Goal: Information Seeking & Learning: Learn about a topic

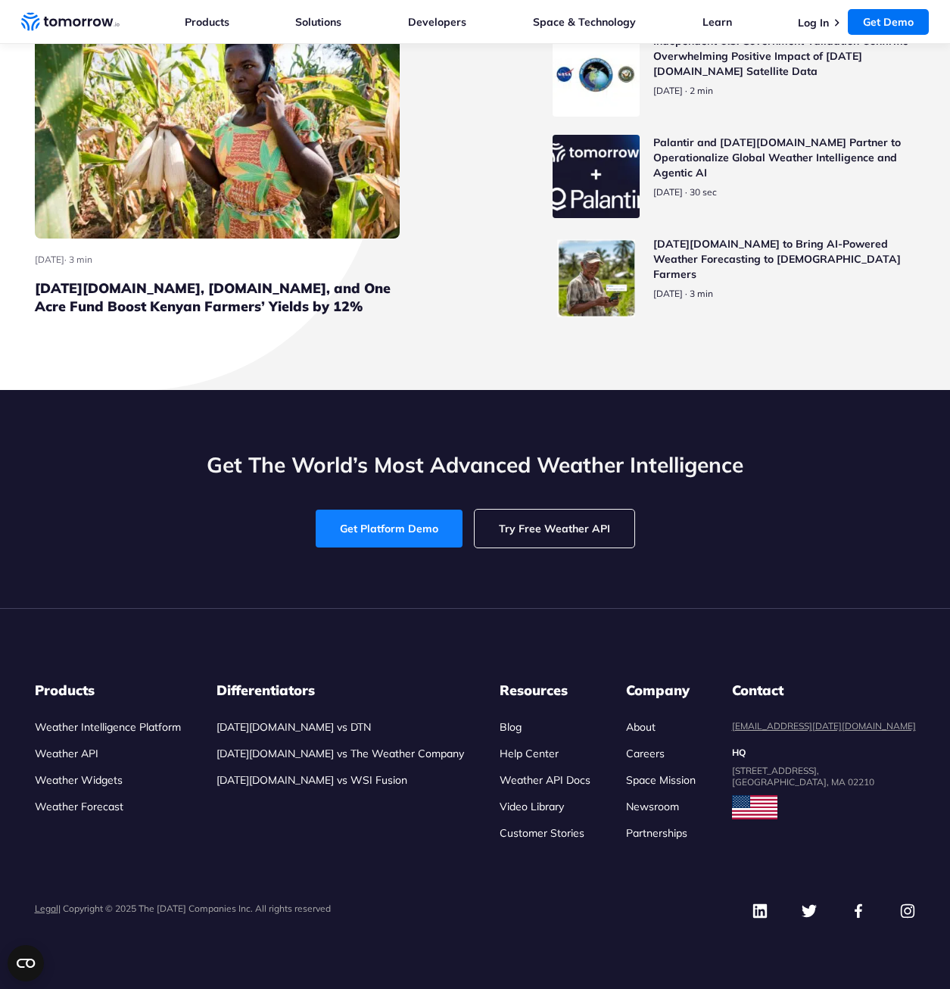
scroll to position [6789, 0]
click at [578, 529] on link "Try Free Weather API" at bounding box center [555, 529] width 160 height 38
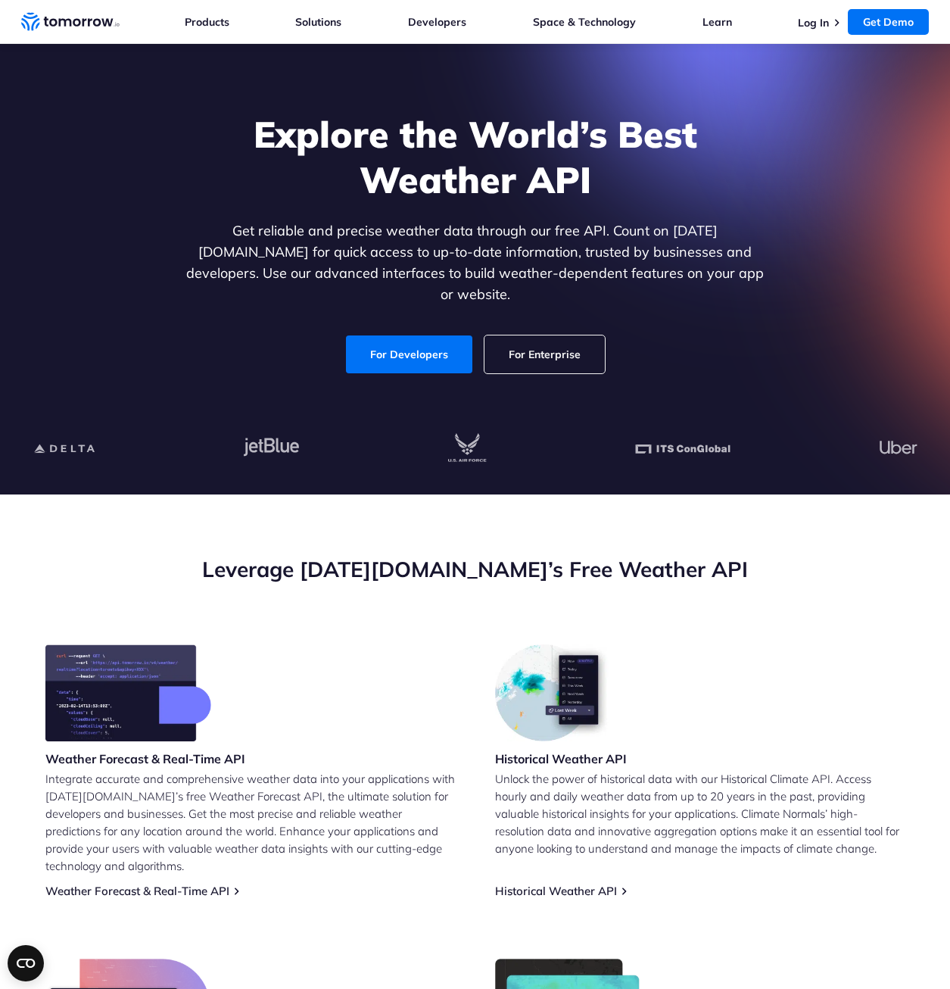
scroll to position [0, 0]
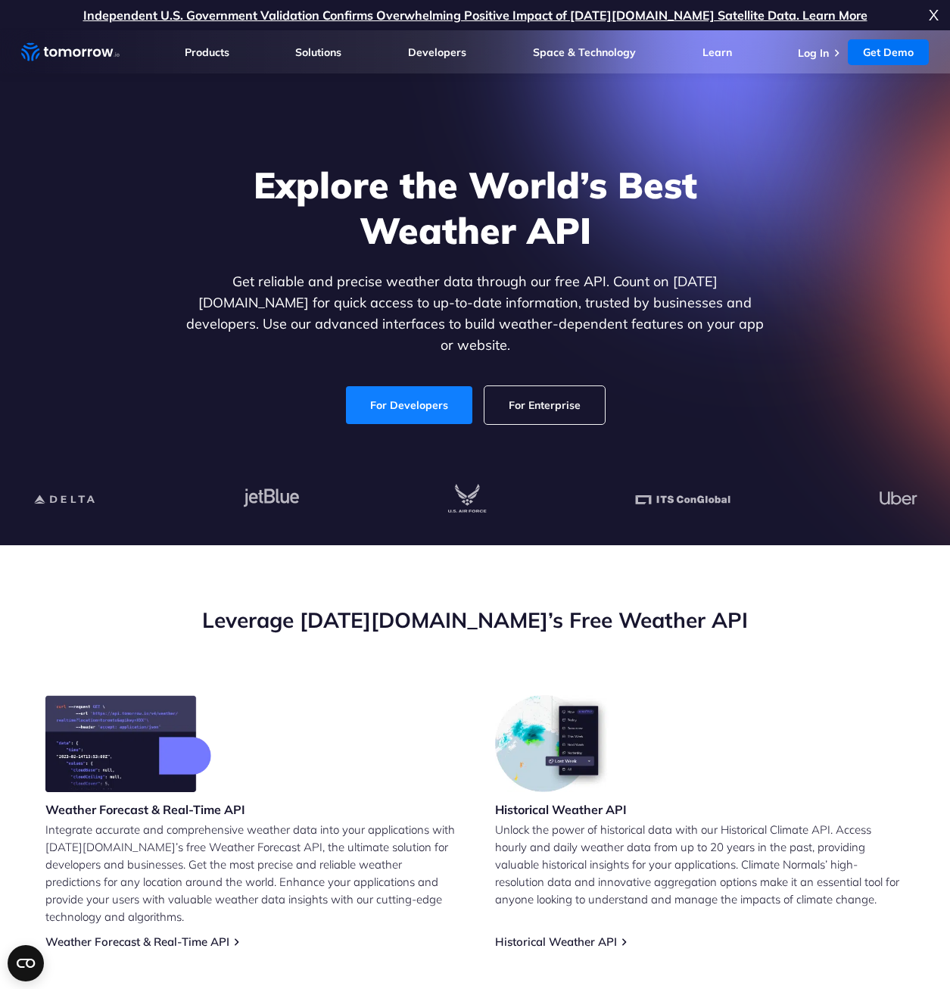
click at [449, 389] on link "For Developers" at bounding box center [409, 405] width 126 height 38
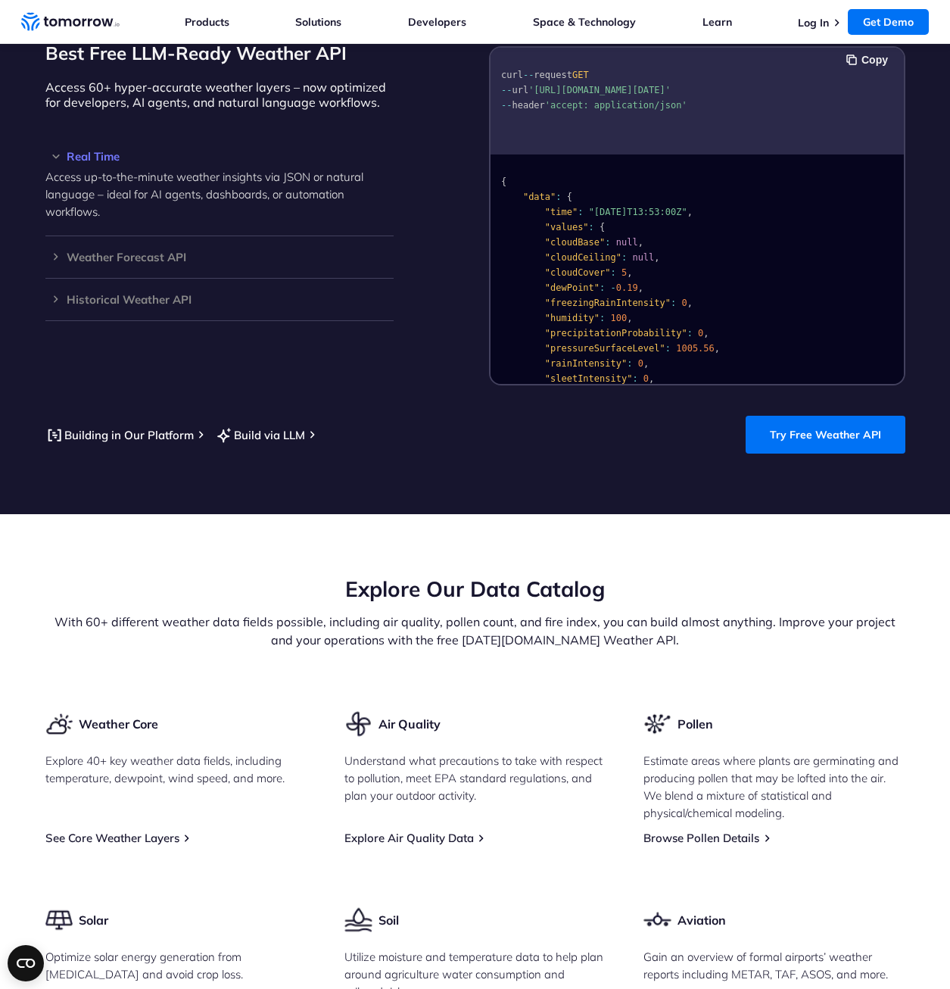
scroll to position [1373, 0]
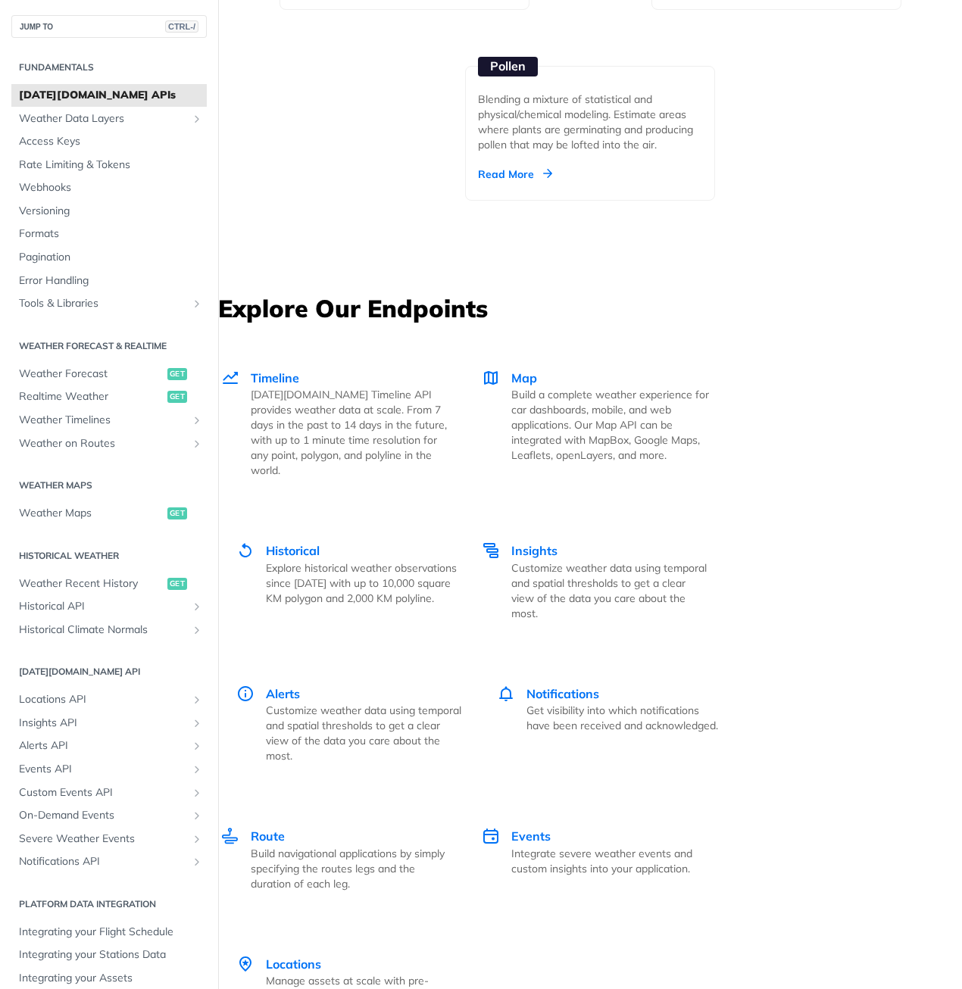
scroll to position [2441, 0]
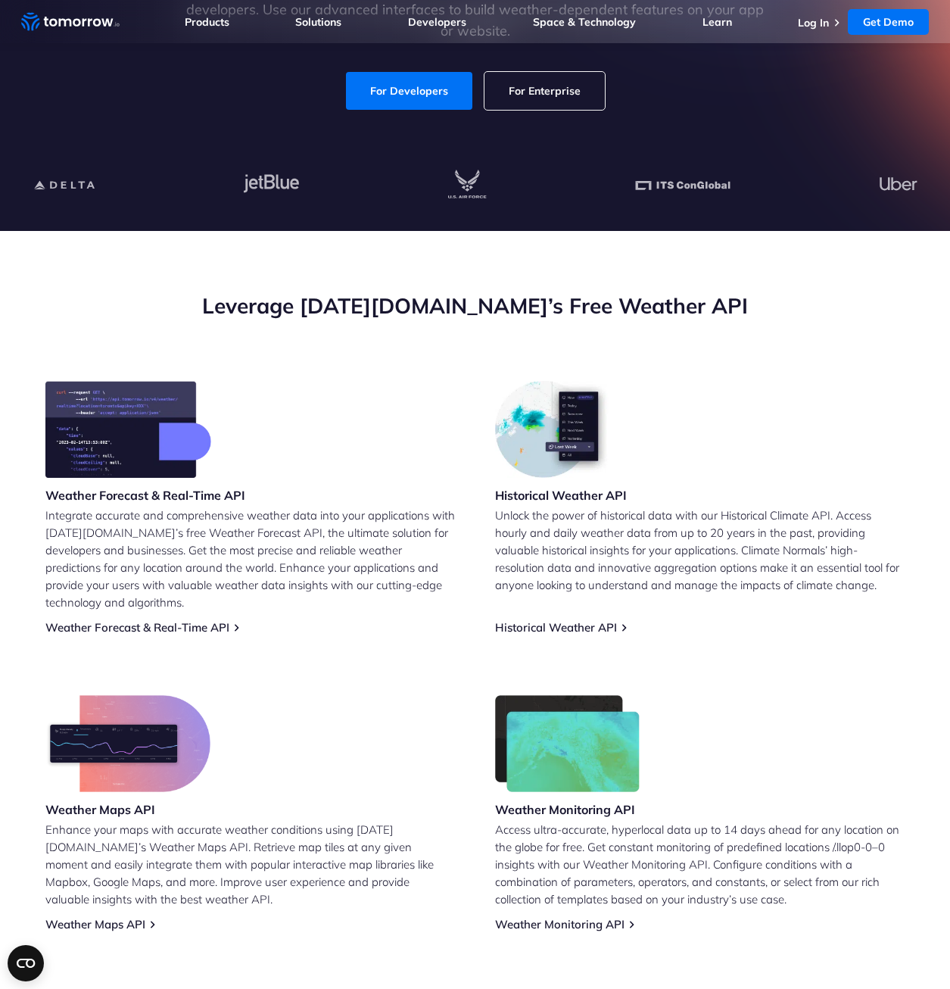
scroll to position [303, 0]
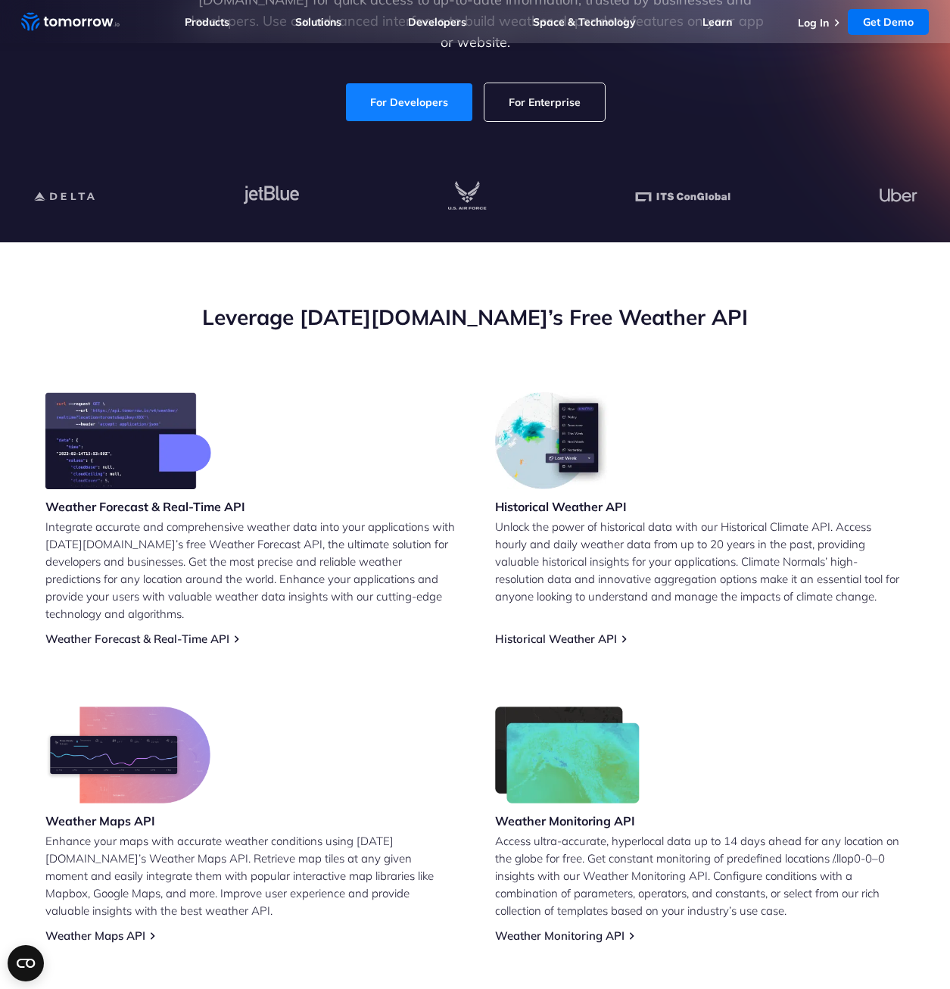
click at [391, 101] on link "For Developers" at bounding box center [409, 102] width 126 height 38
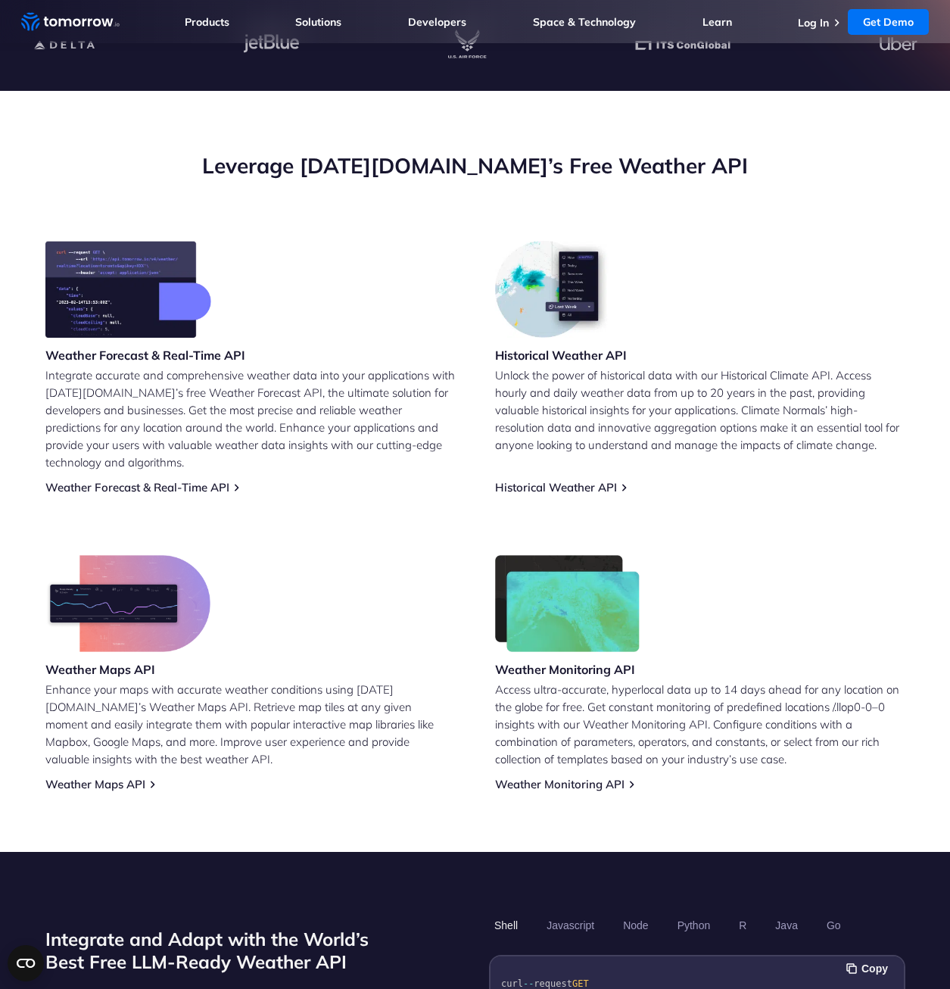
scroll to position [0, 0]
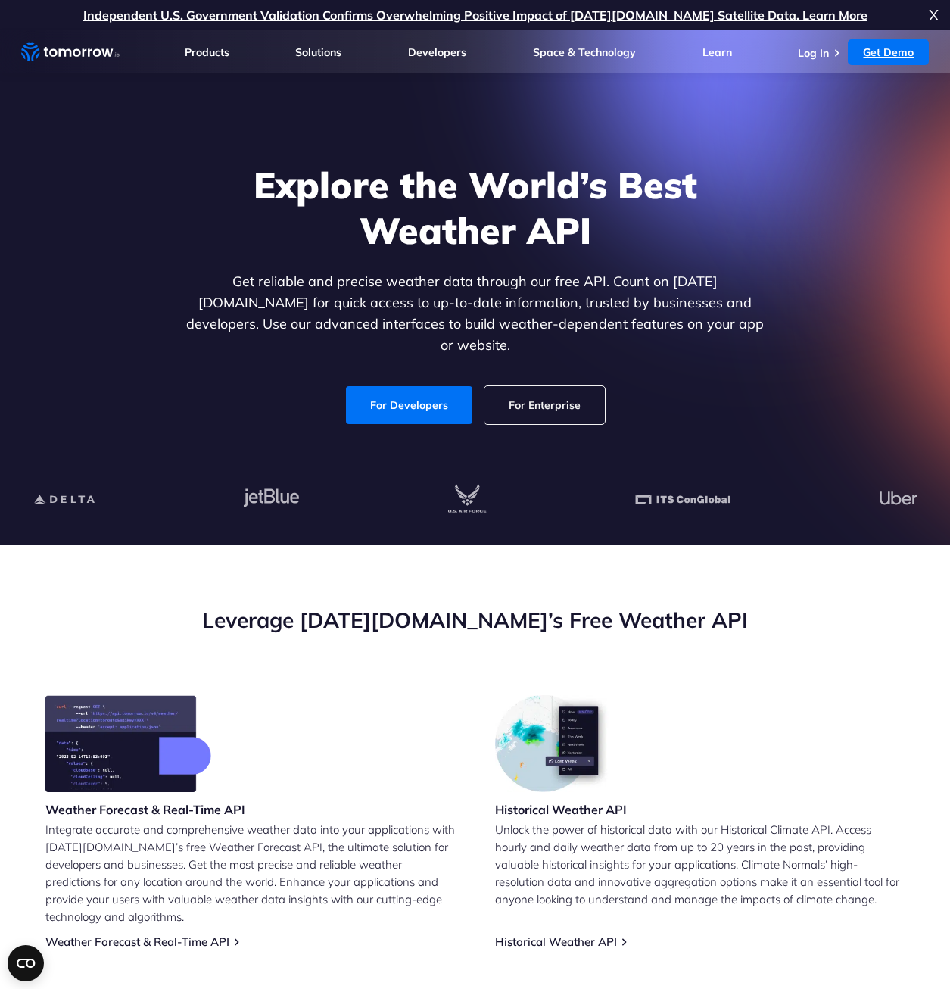
click at [890, 52] on link "Get Demo" at bounding box center [888, 52] width 81 height 26
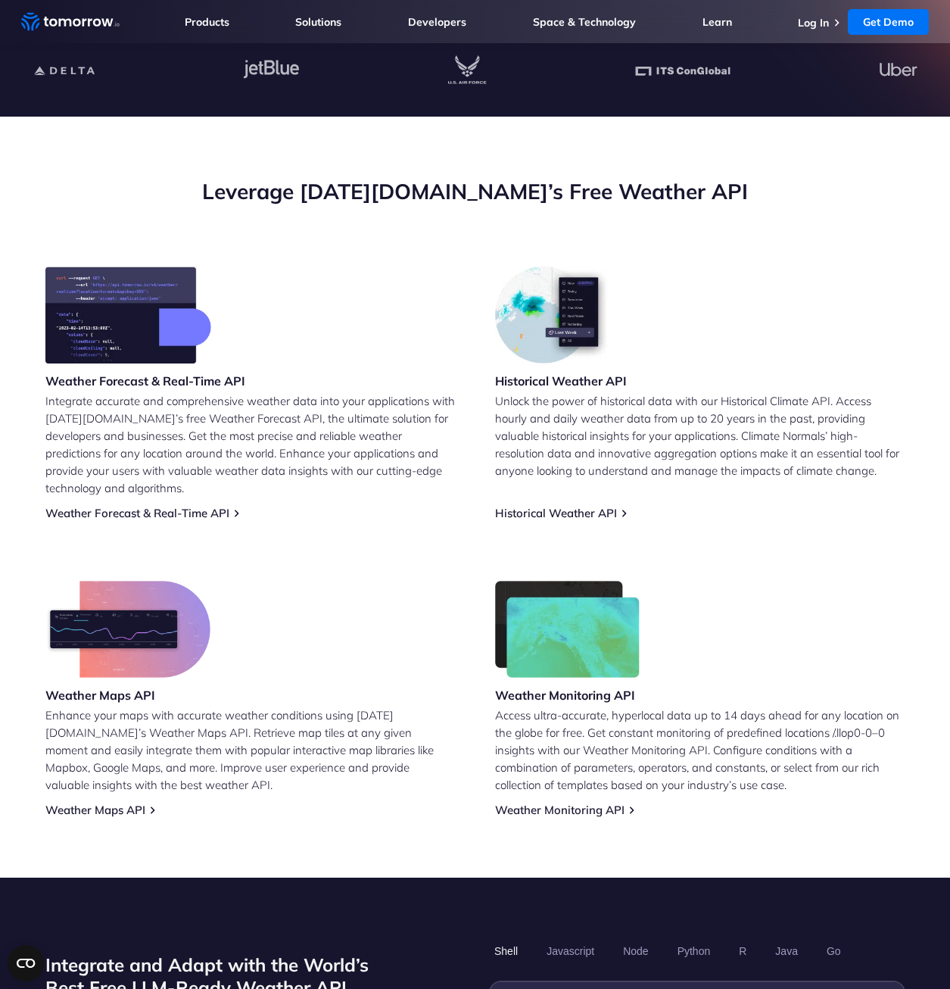
scroll to position [76, 0]
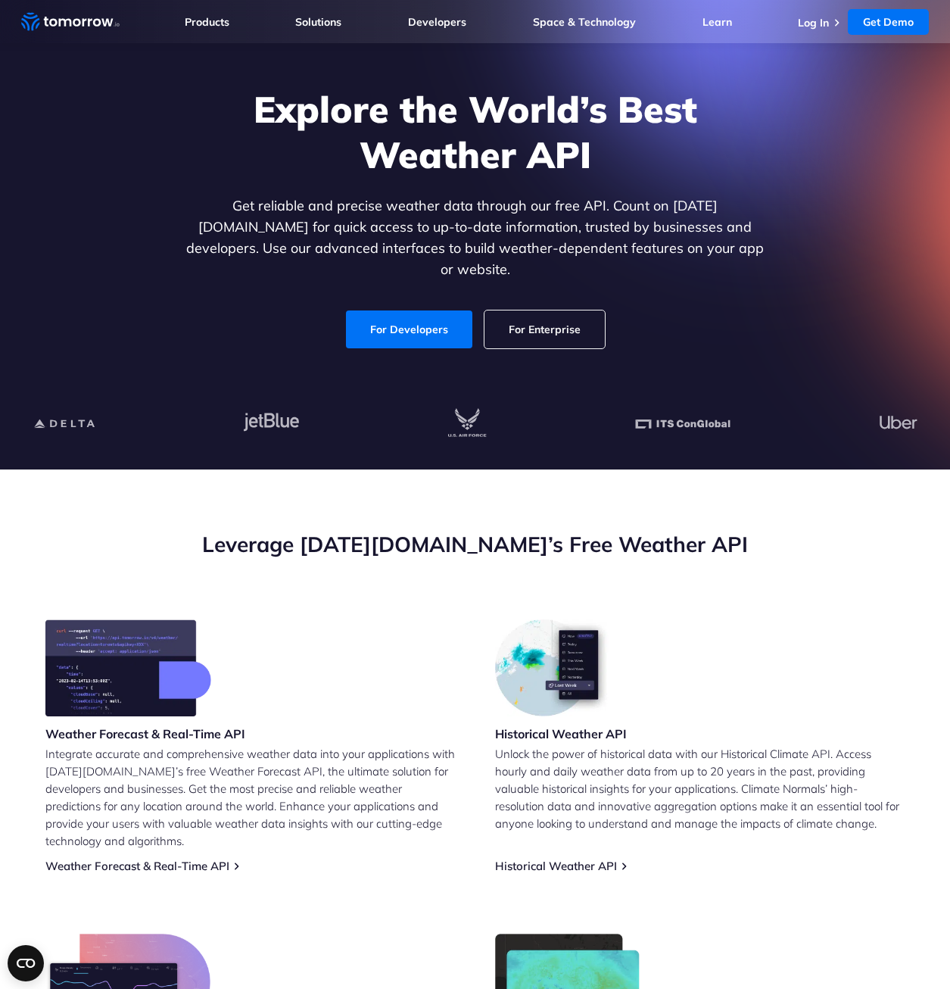
click at [524, 317] on link "For Enterprise" at bounding box center [545, 329] width 120 height 38
